Goal: Check status

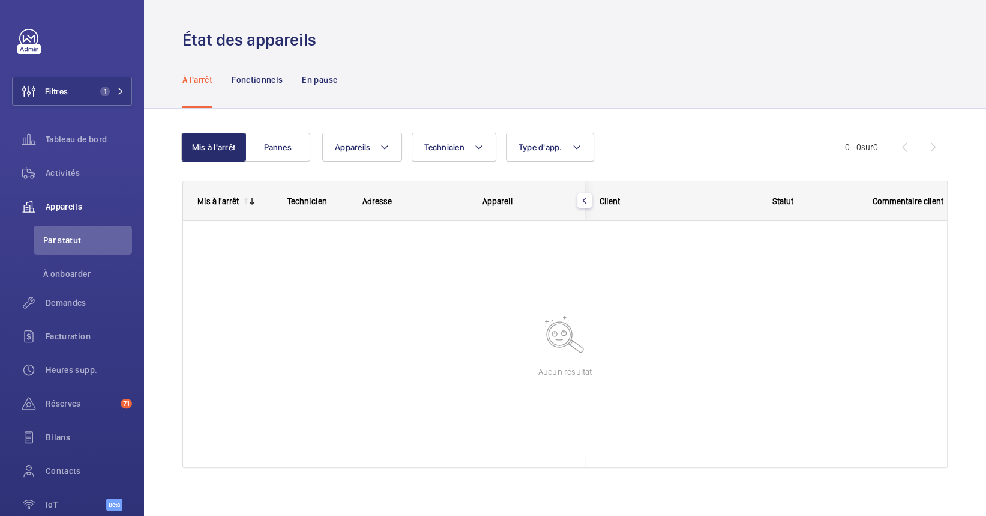
click at [928, 160] on wm-front-pagination "0 - 0 sur 0" at bounding box center [896, 147] width 103 height 29
